Goal: Find specific page/section: Find specific page/section

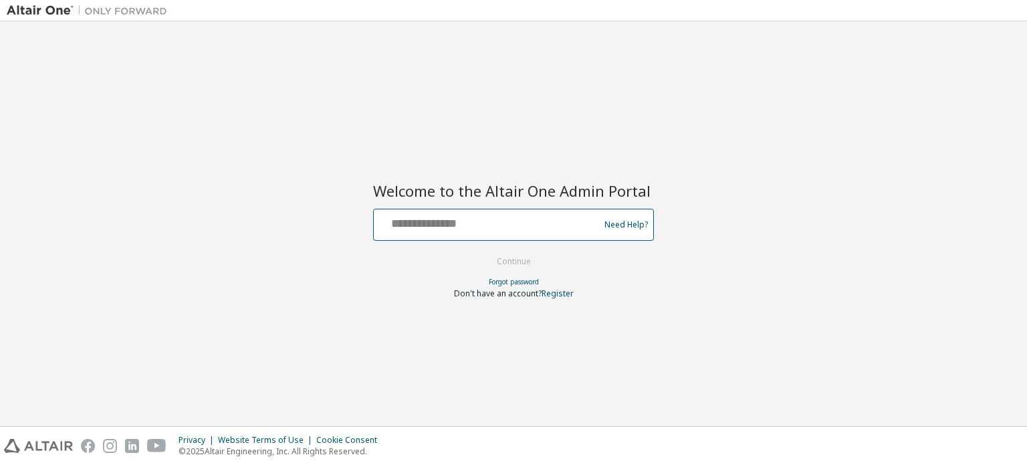
drag, startPoint x: 0, startPoint y: 0, endPoint x: 568, endPoint y: 219, distance: 608.4
click at [568, 219] on input "text" at bounding box center [488, 221] width 219 height 19
type input "**********"
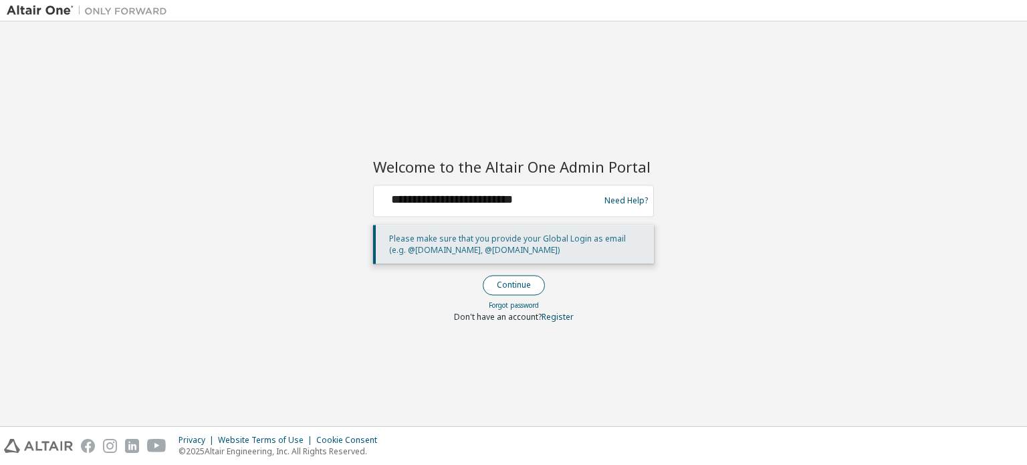
click at [525, 280] on button "Continue" at bounding box center [514, 285] width 62 height 20
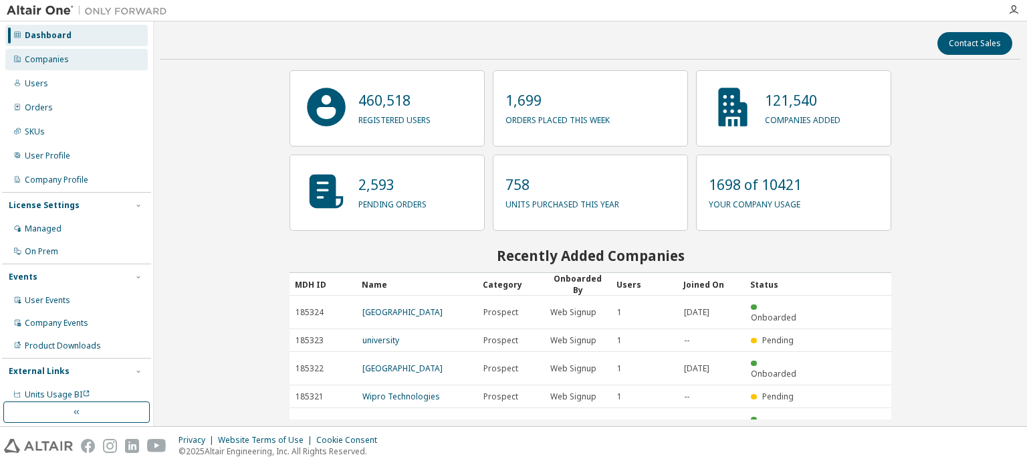
click at [88, 70] on div "Companies" at bounding box center [76, 59] width 142 height 21
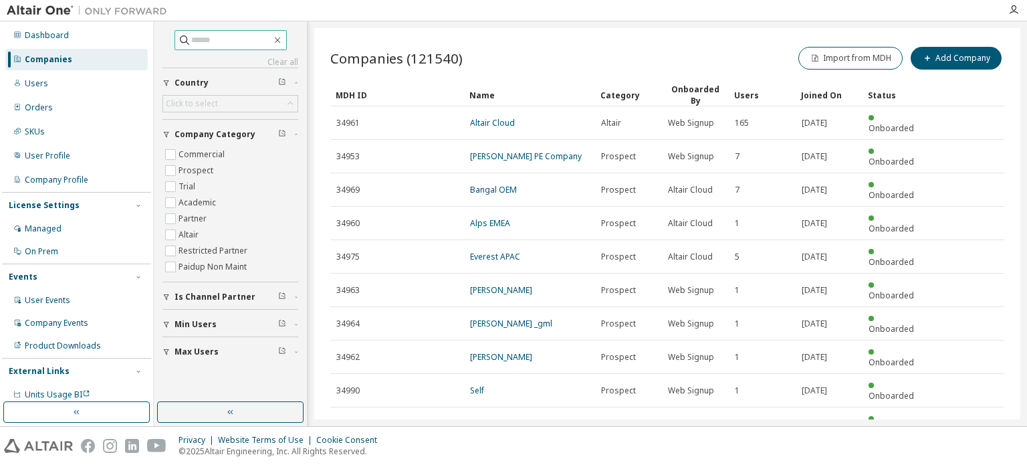
click at [257, 39] on input "text" at bounding box center [231, 39] width 80 height 13
type input "*"
type input "***"
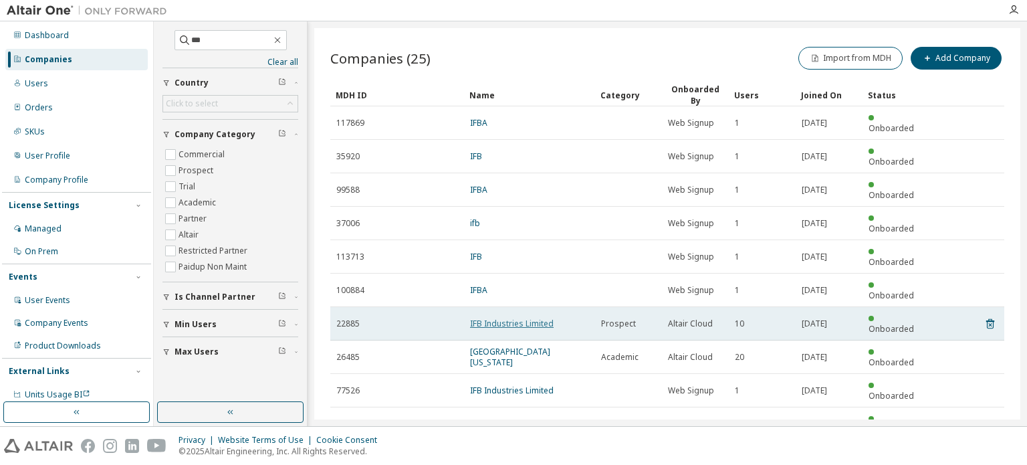
click at [532, 318] on link "IFB Industries Limited" at bounding box center [512, 323] width 84 height 11
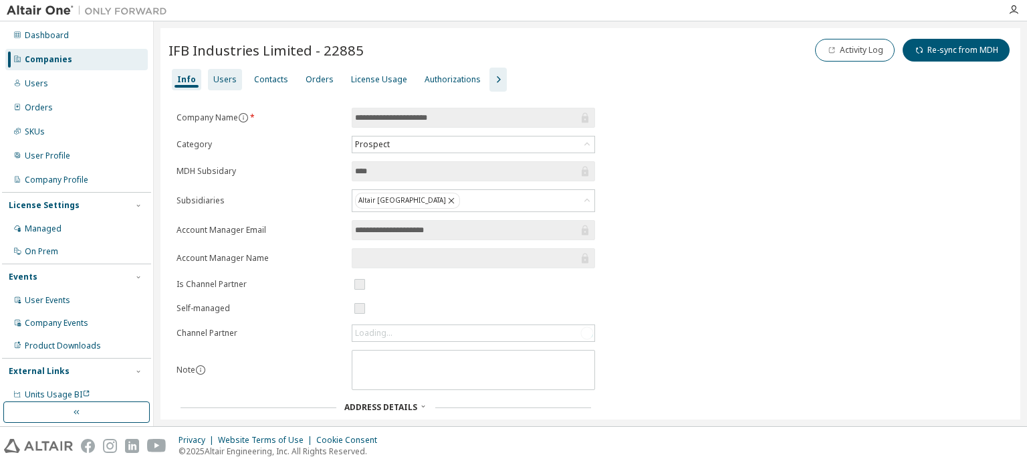
click at [229, 80] on div "Users" at bounding box center [224, 79] width 23 height 11
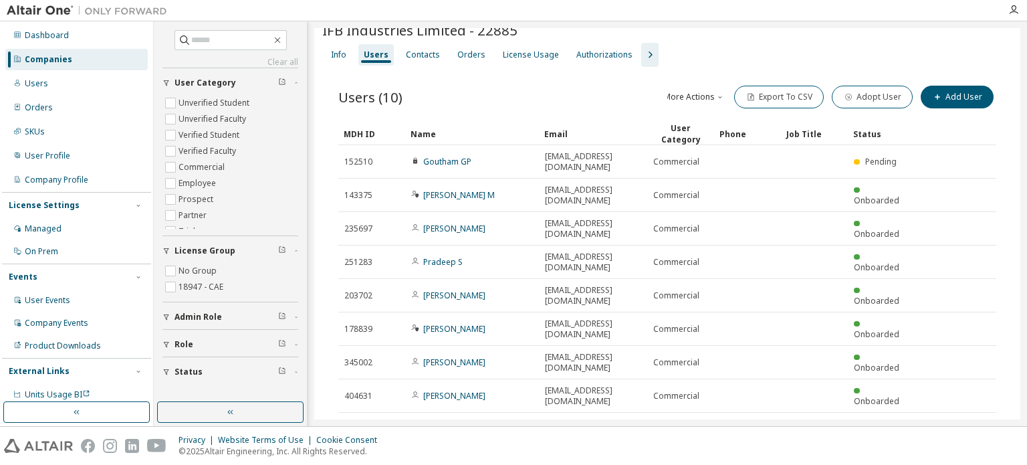
scroll to position [17, 0]
click at [543, 59] on div "License Usage" at bounding box center [530, 52] width 67 height 21
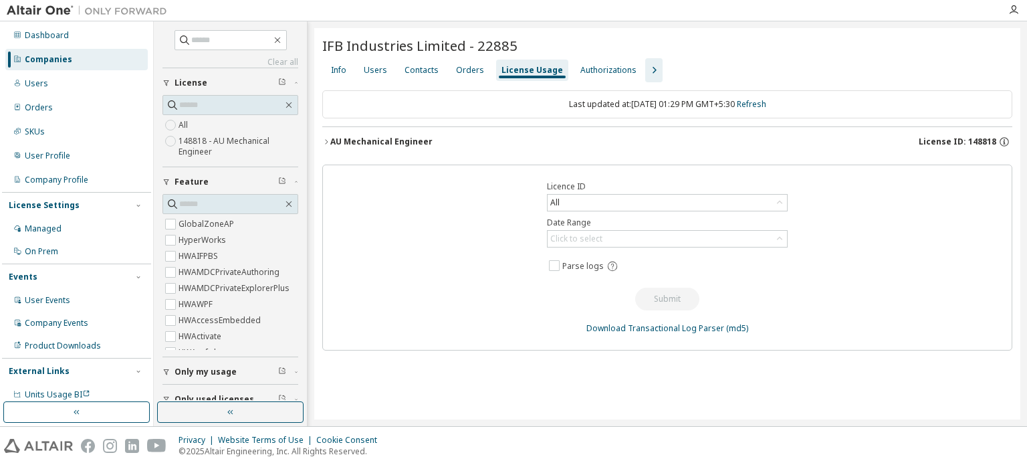
click at [422, 144] on div "AU Mechanical Engineer" at bounding box center [381, 141] width 102 height 11
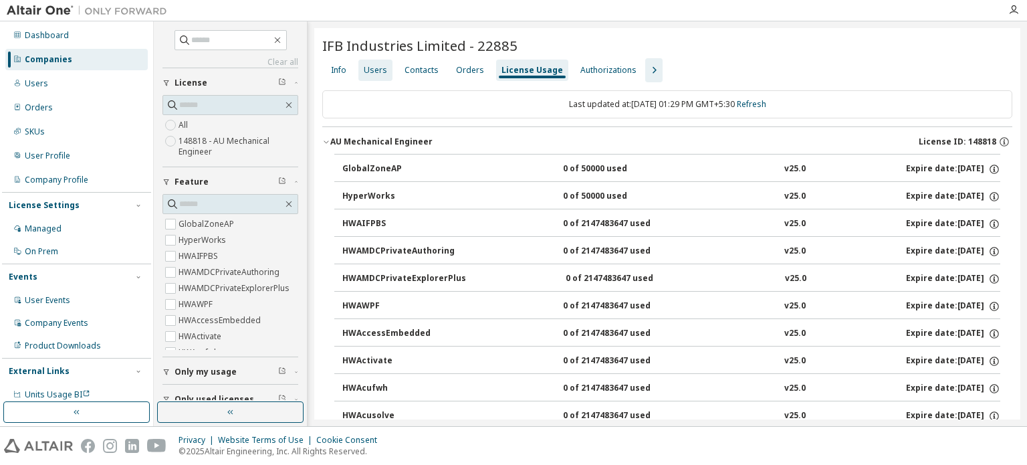
click at [366, 74] on div "Users" at bounding box center [375, 70] width 23 height 11
